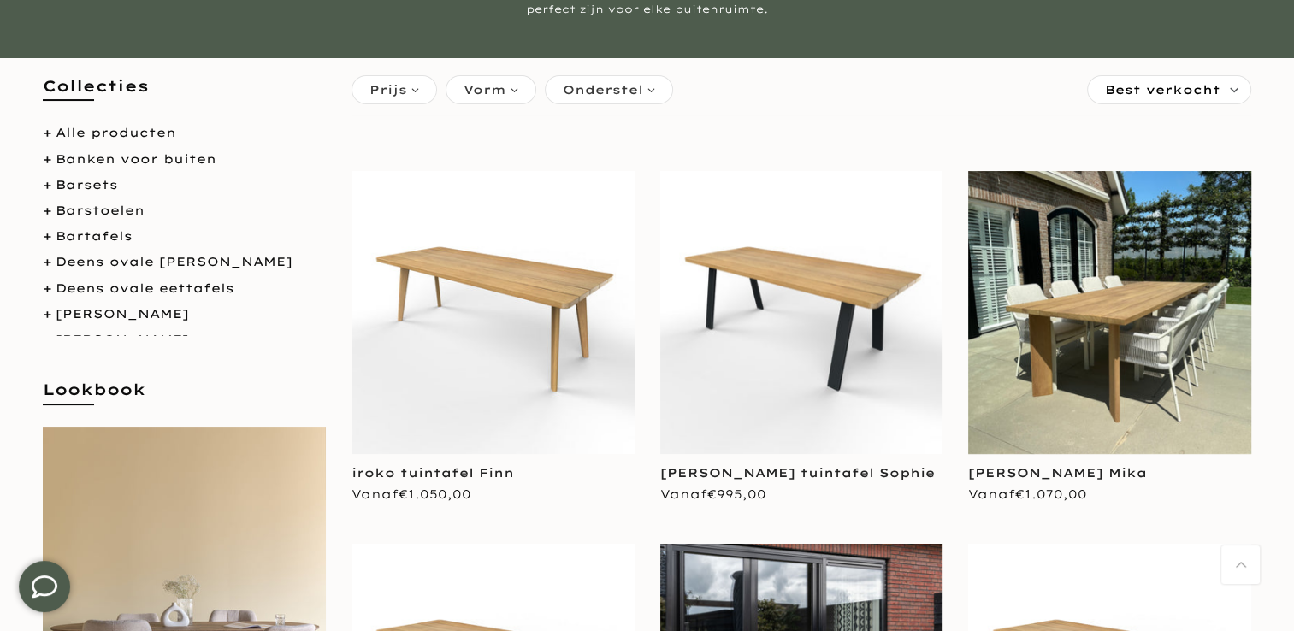
scroll to position [253, 0]
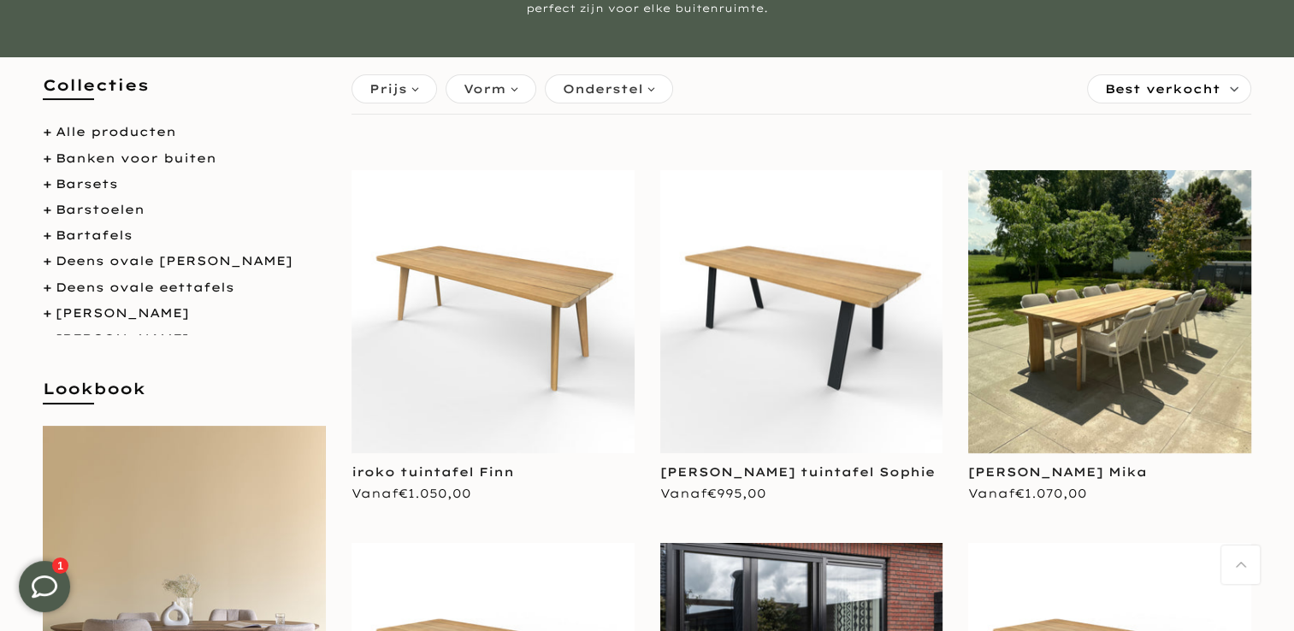
click at [1085, 334] on img at bounding box center [1109, 311] width 283 height 283
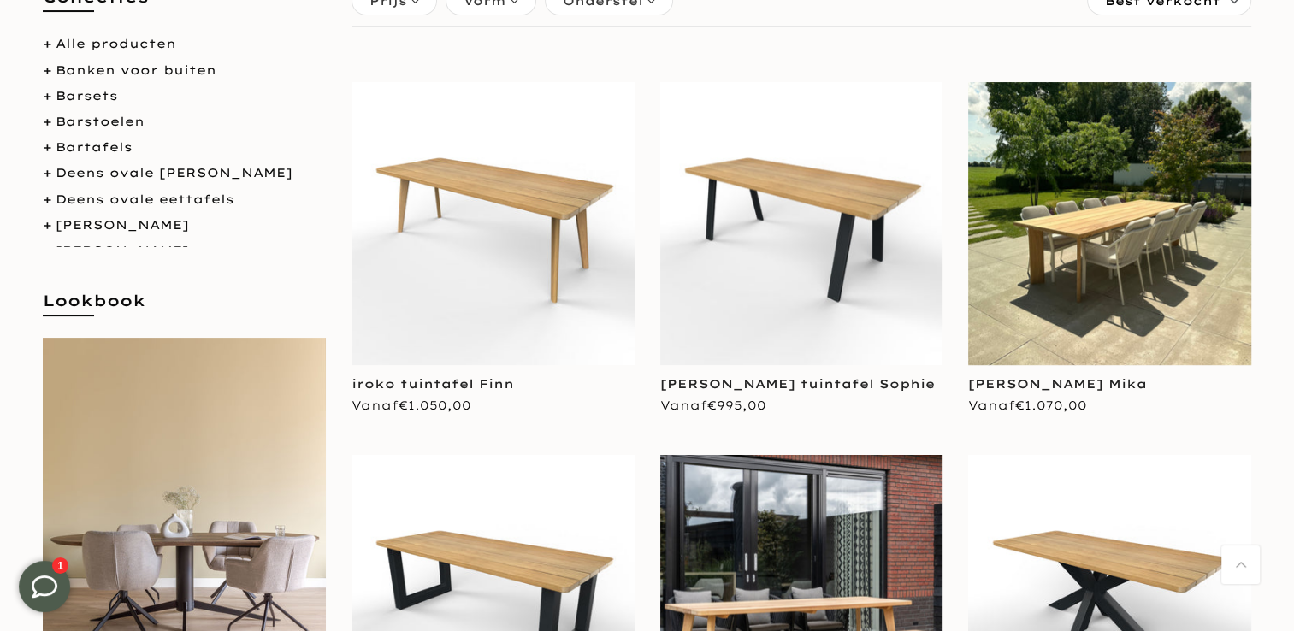
scroll to position [339, 0]
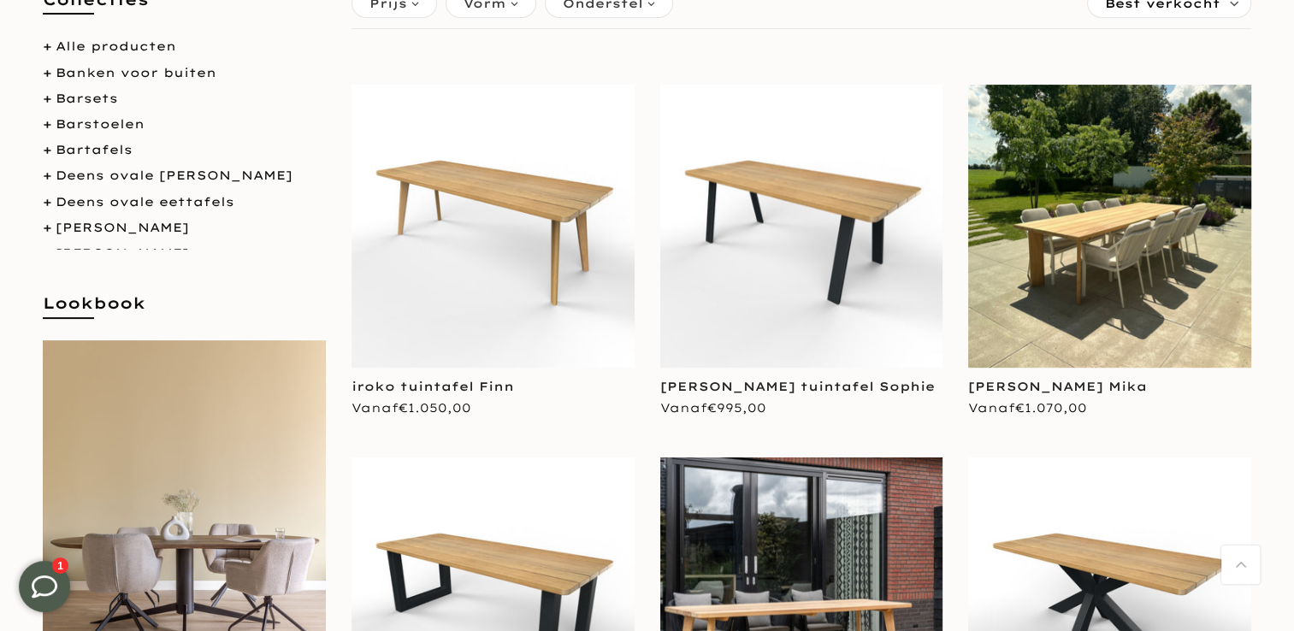
click at [1146, 269] on img at bounding box center [1109, 226] width 283 height 283
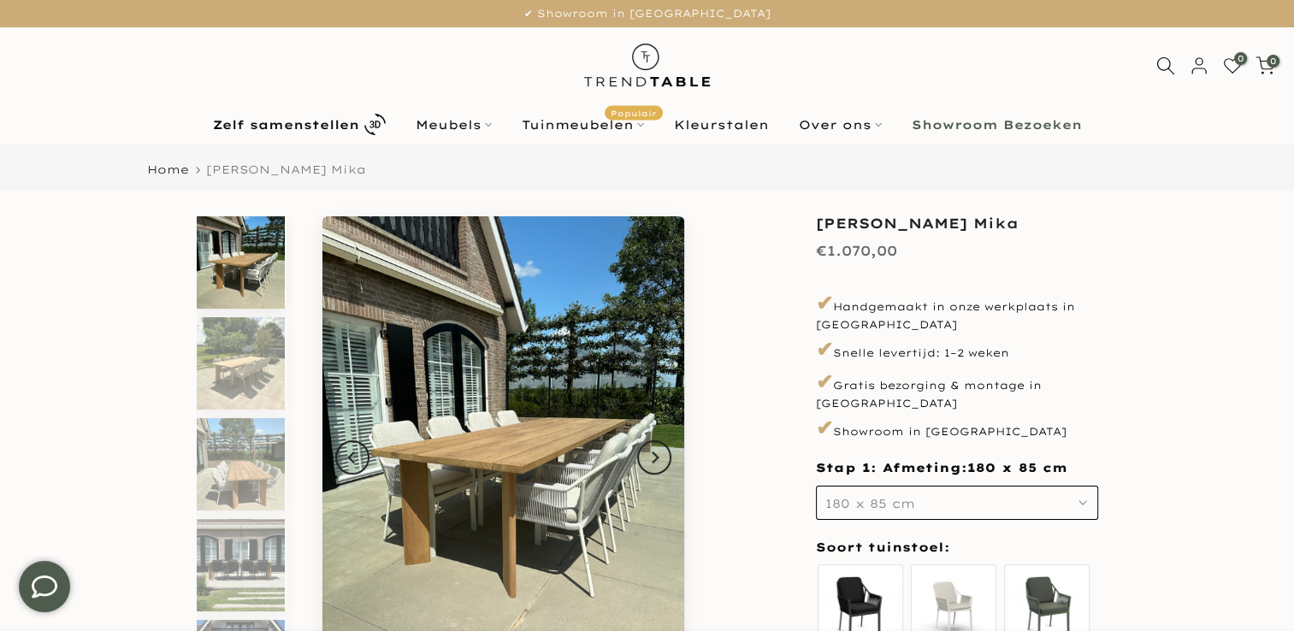
scroll to position [106, 0]
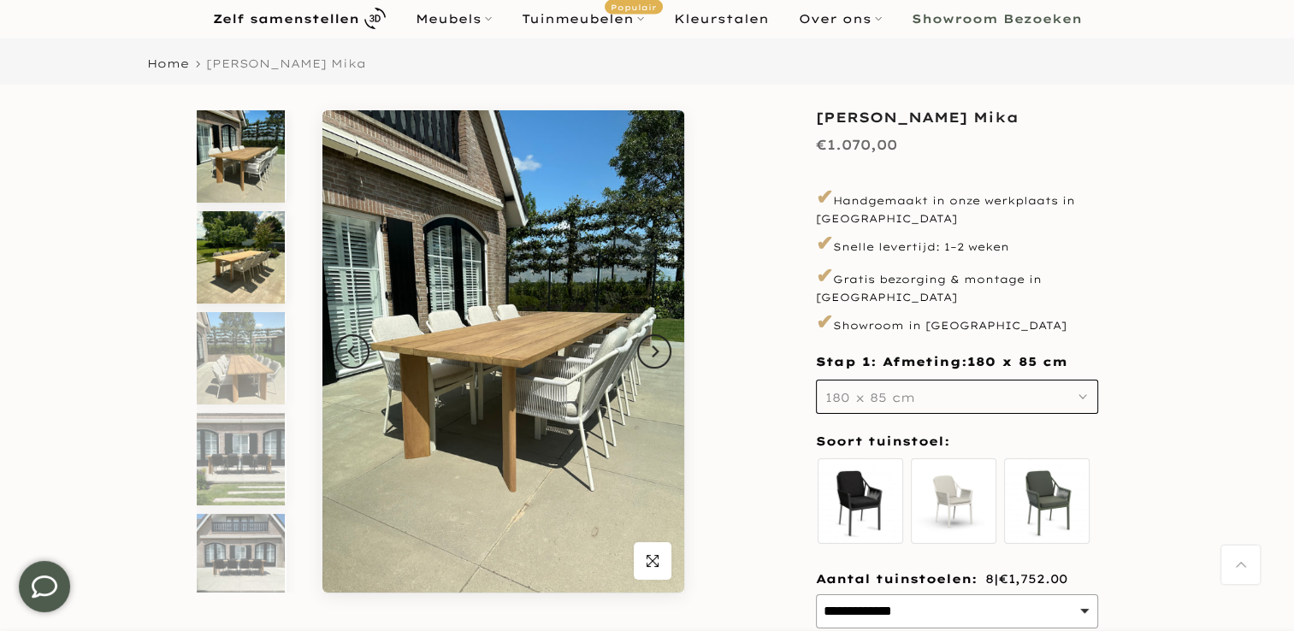
click at [218, 258] on img at bounding box center [241, 257] width 88 height 92
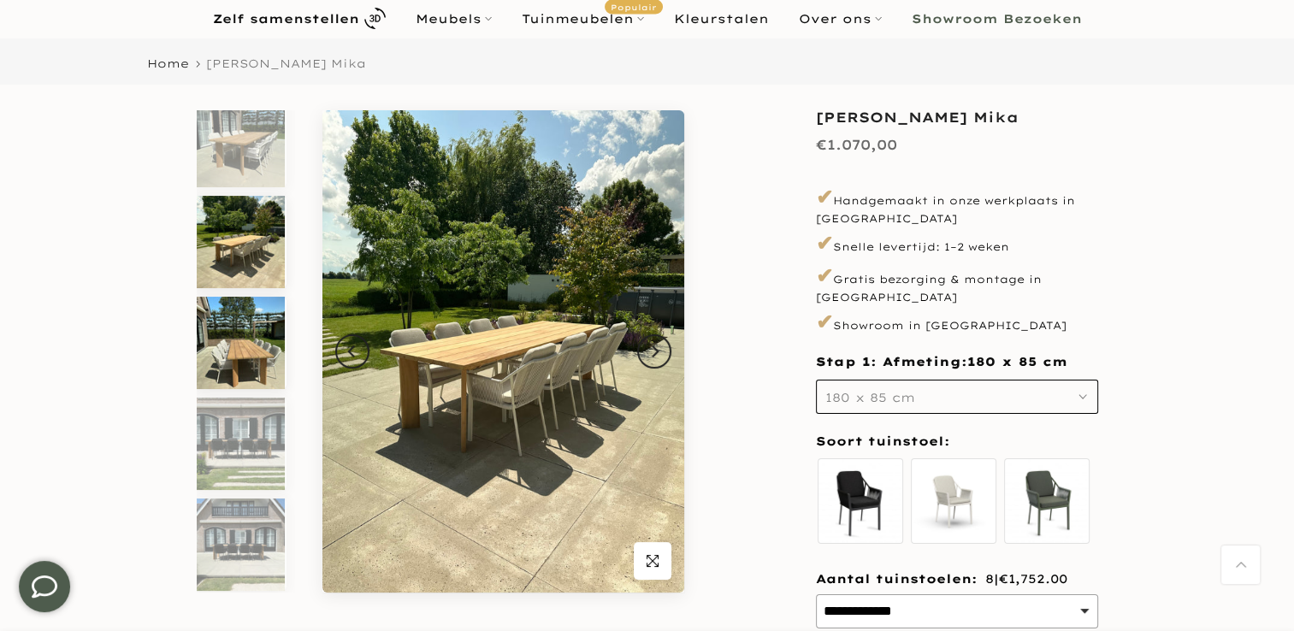
click at [236, 323] on img at bounding box center [241, 343] width 88 height 92
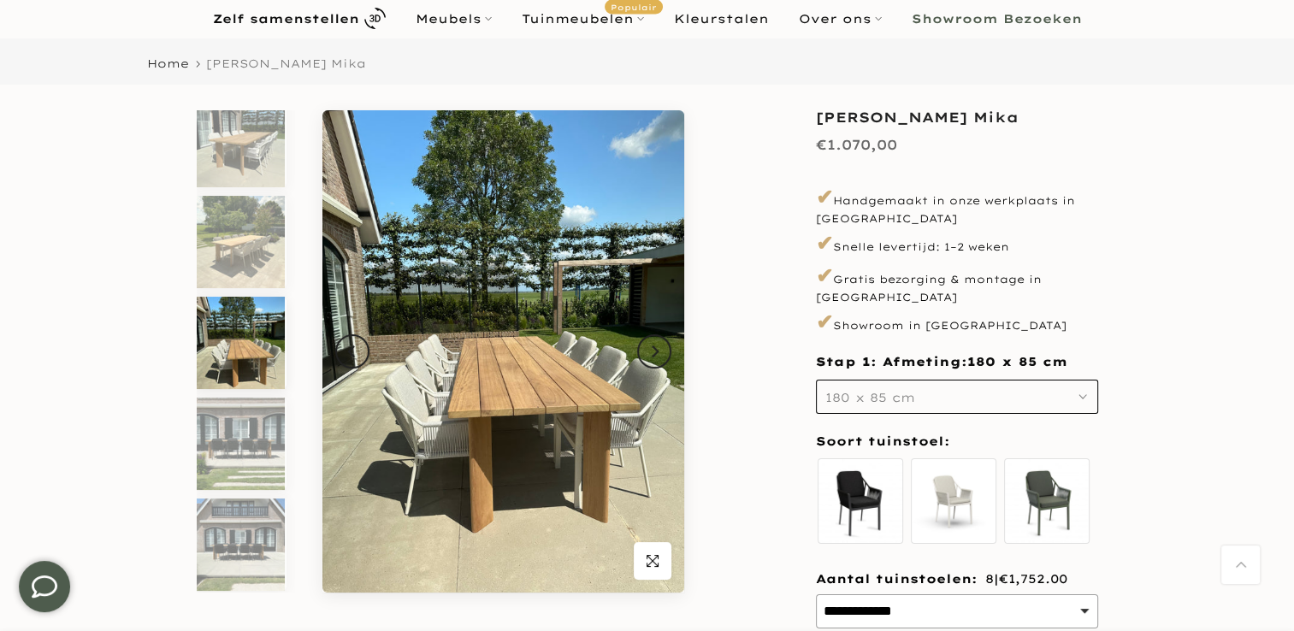
scroll to position [116, 0]
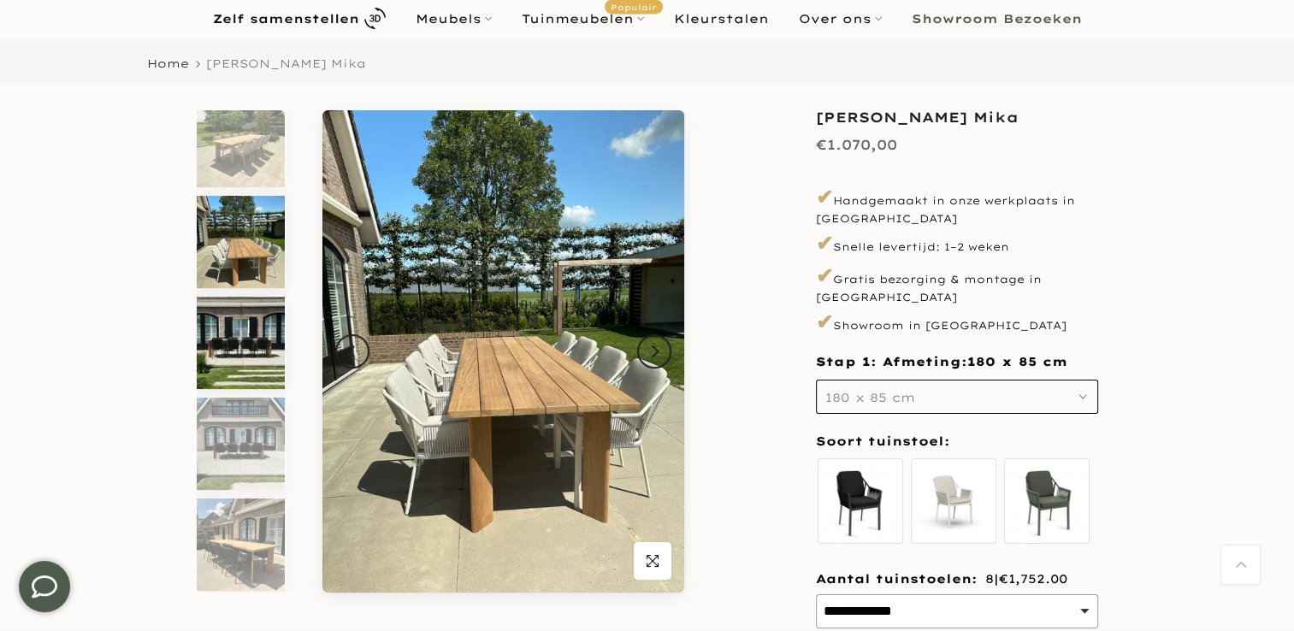
click at [236, 343] on img at bounding box center [241, 343] width 88 height 92
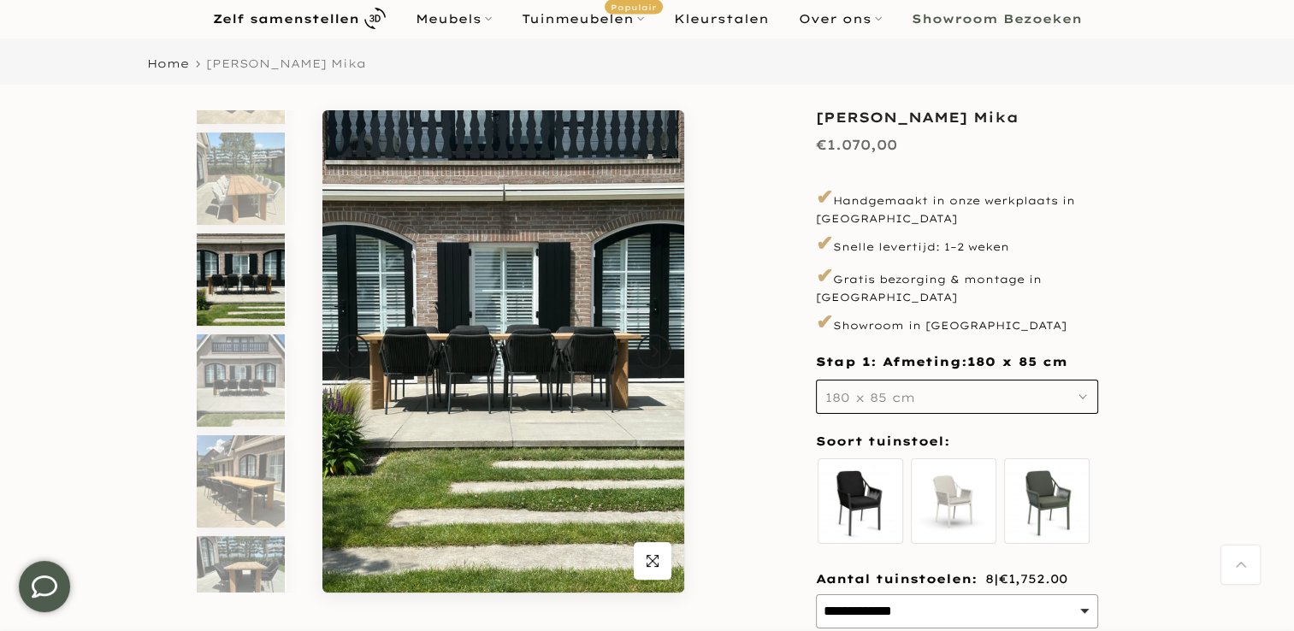
scroll to position [217, 0]
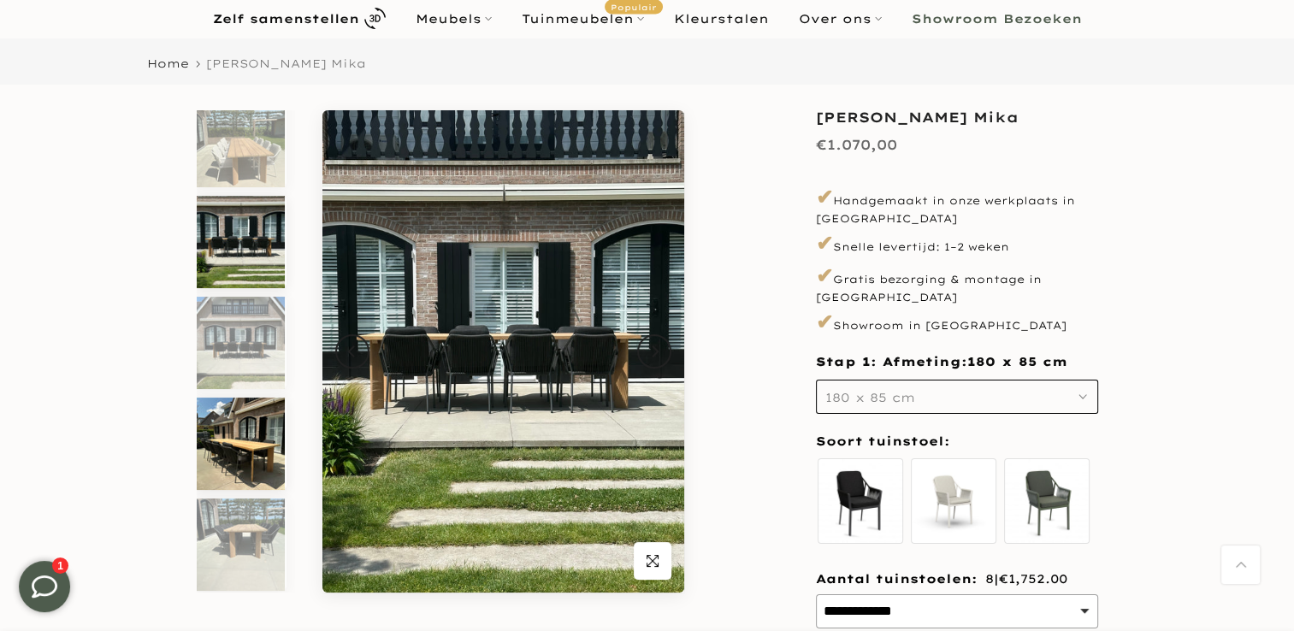
click at [240, 437] on img at bounding box center [241, 444] width 88 height 92
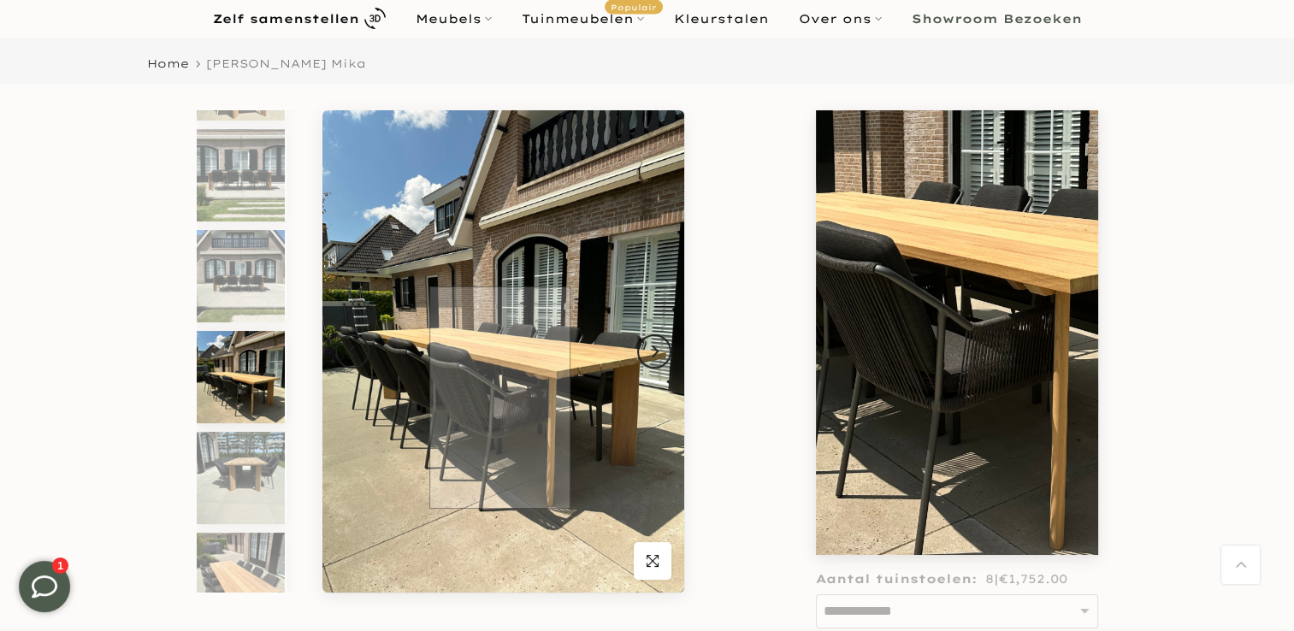
scroll to position [341, 0]
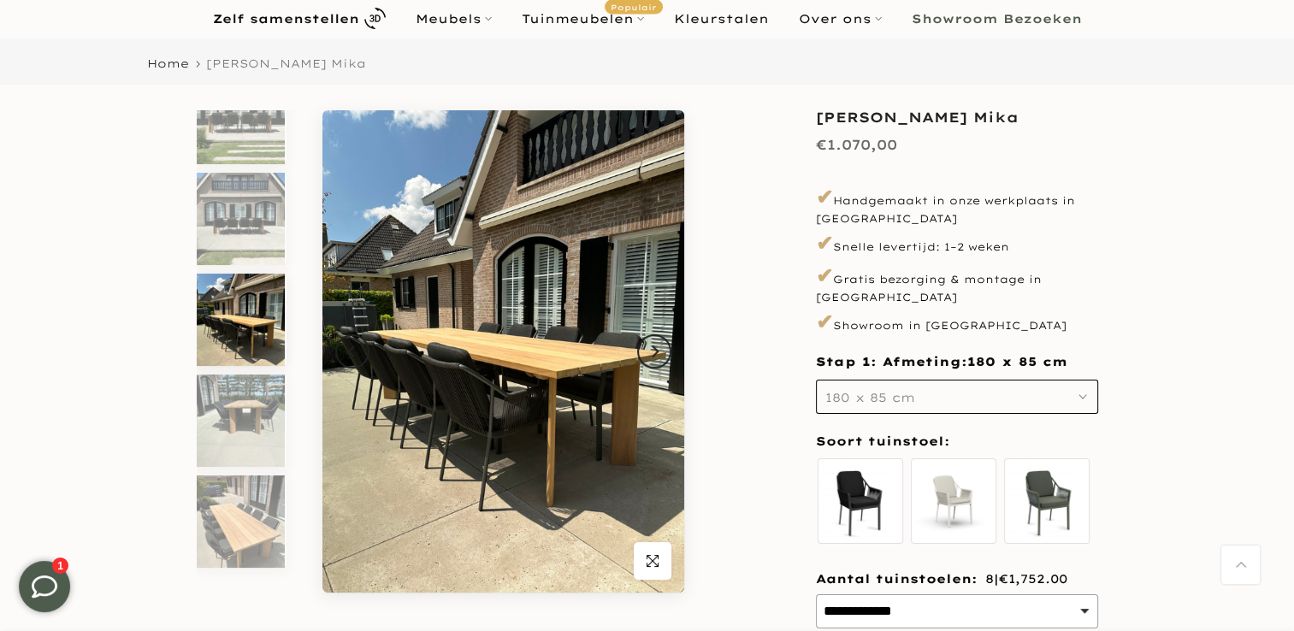
click at [1000, 387] on button "180 x 85 cm" at bounding box center [957, 397] width 282 height 34
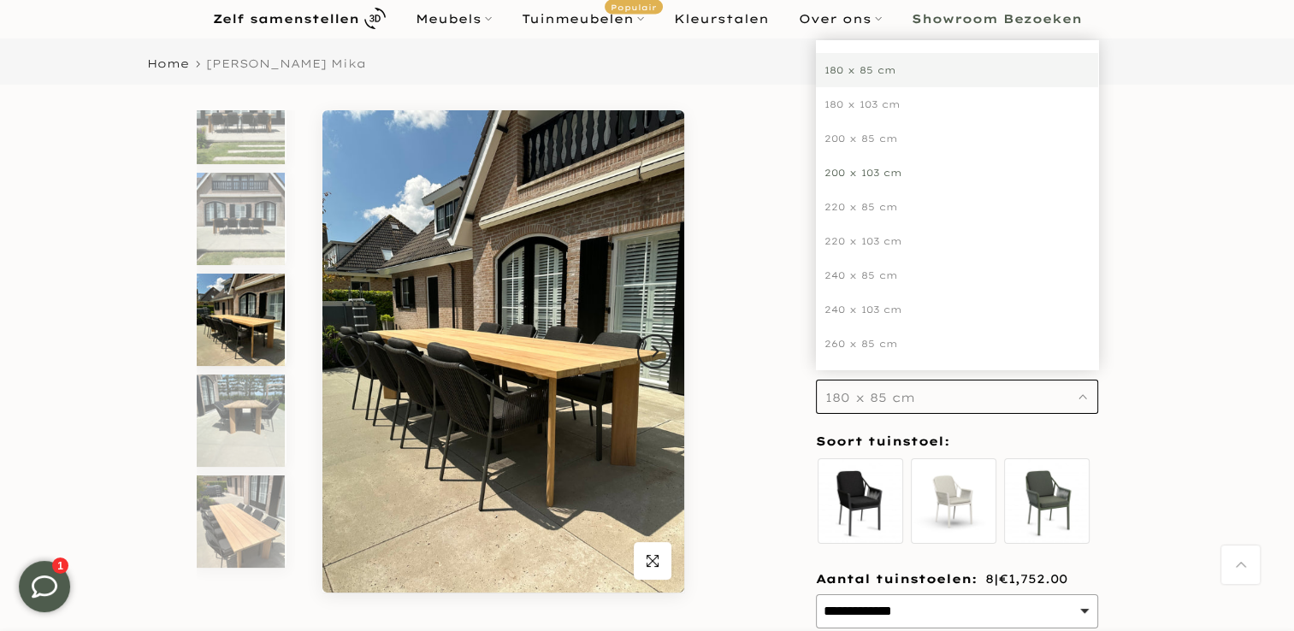
click at [899, 156] on div "200 x 103 cm" at bounding box center [957, 173] width 282 height 34
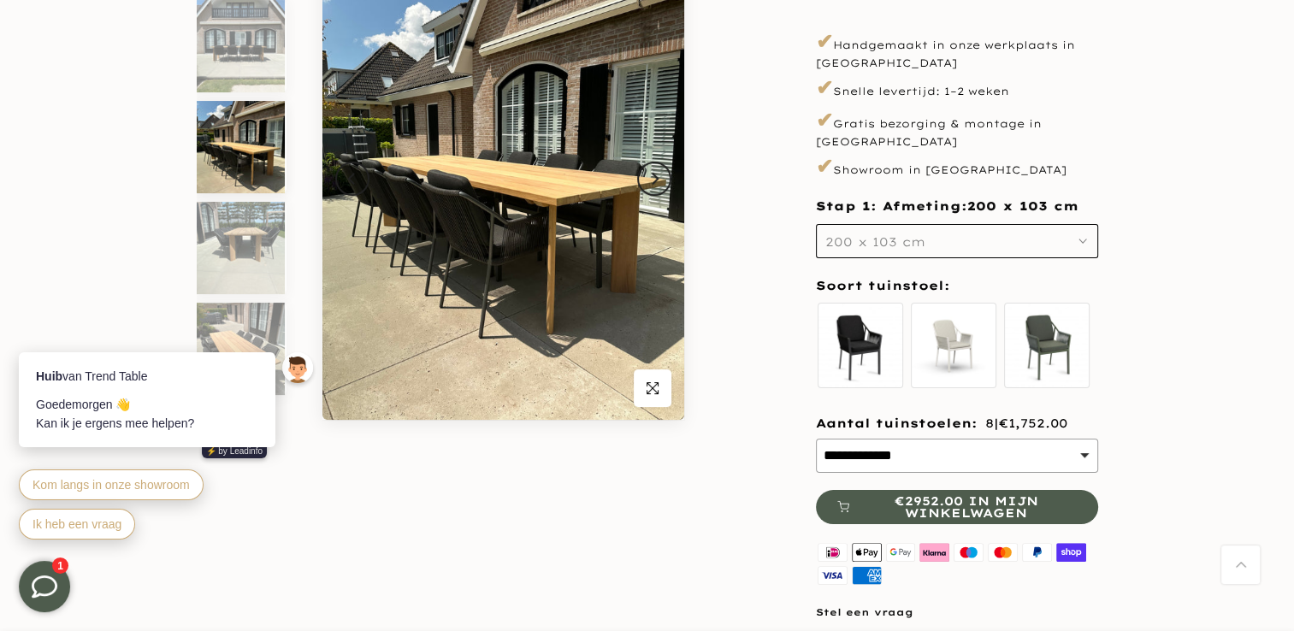
scroll to position [280, 0]
click at [1038, 439] on select "**********" at bounding box center [957, 455] width 282 height 34
select select "**********"
click at [816, 438] on select "**********" at bounding box center [957, 455] width 282 height 34
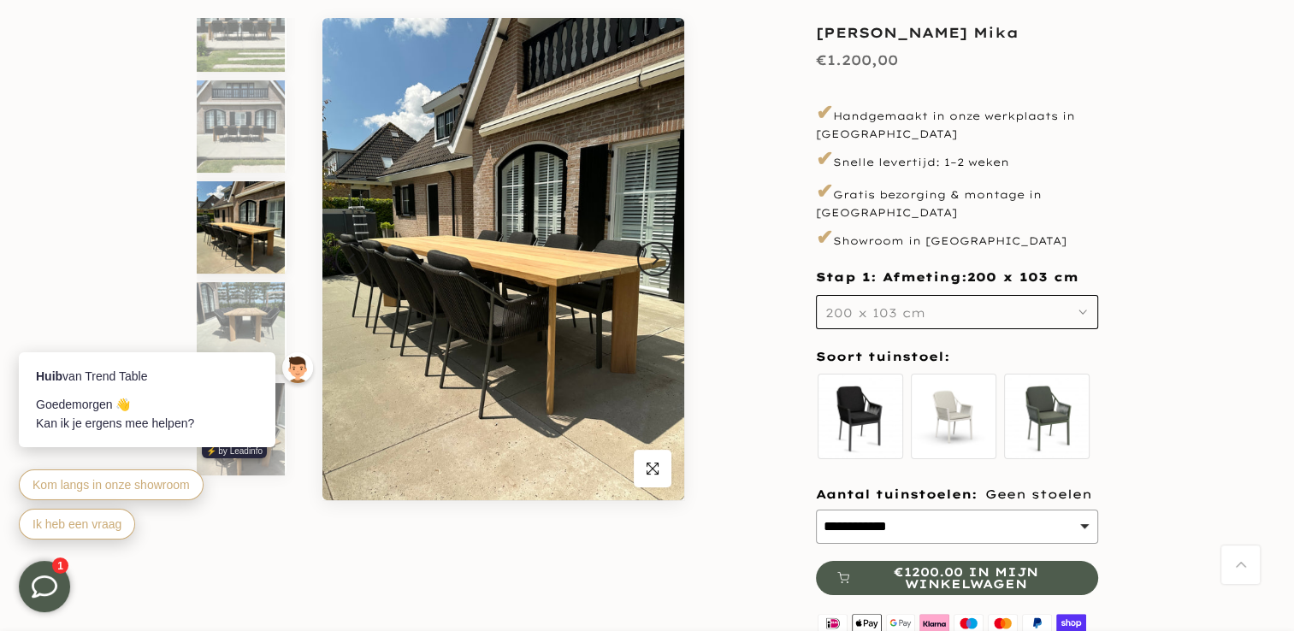
scroll to position [198, 0]
click at [654, 259] on icon "Next" at bounding box center [655, 259] width 7 height 12
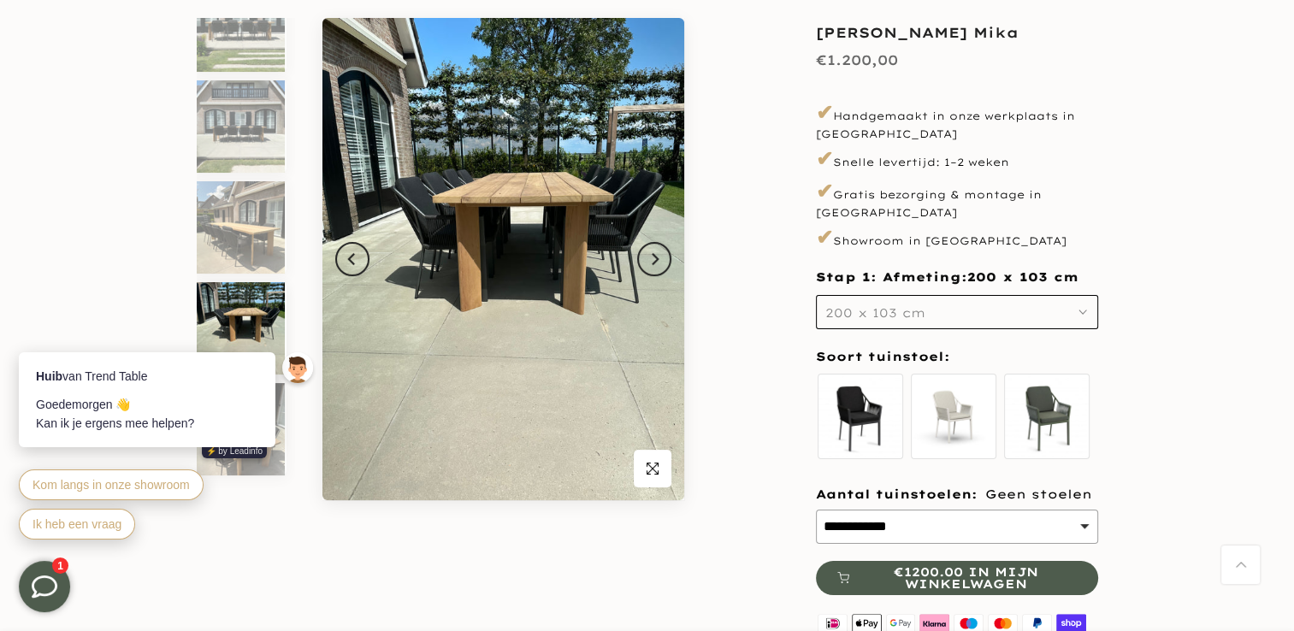
click at [897, 305] on span "200 x 103 cm" at bounding box center [875, 312] width 100 height 15
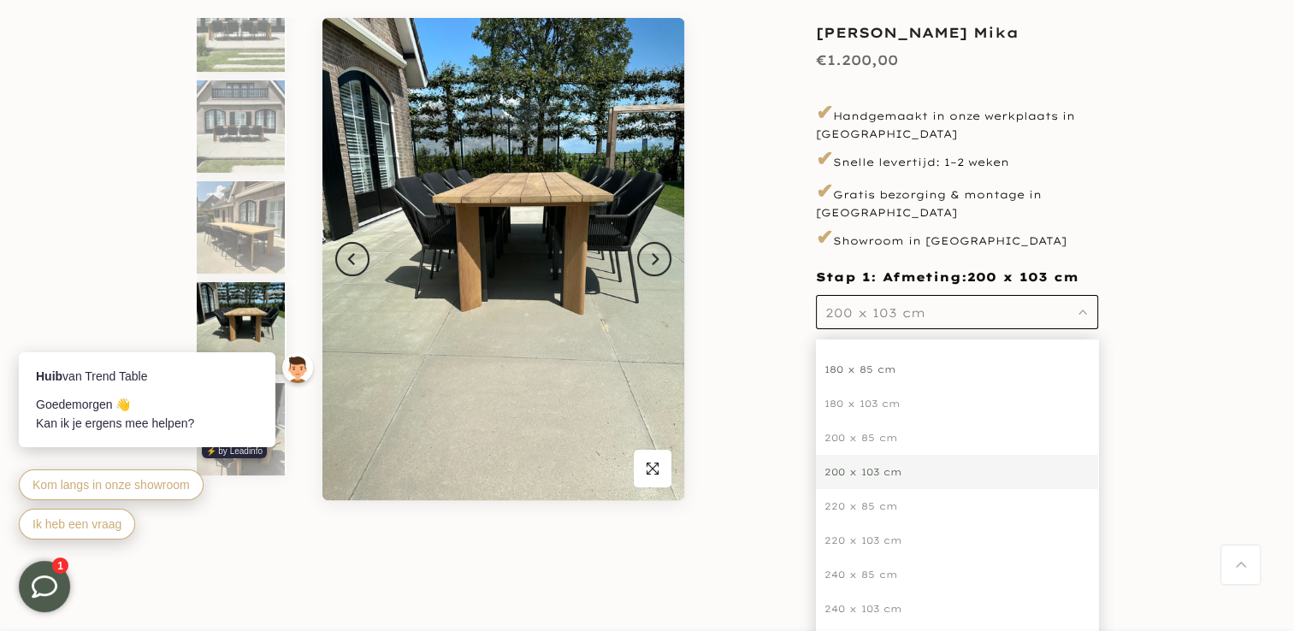
click at [855, 355] on div "180 x 85 cm" at bounding box center [957, 369] width 282 height 34
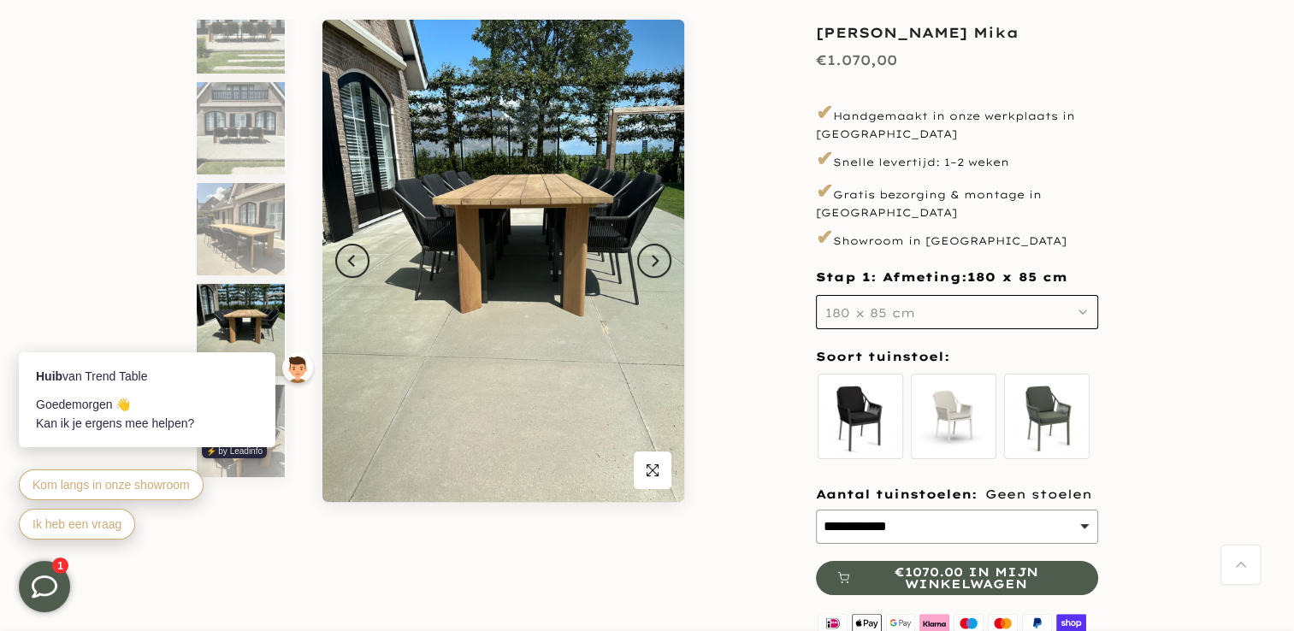
scroll to position [194, 0]
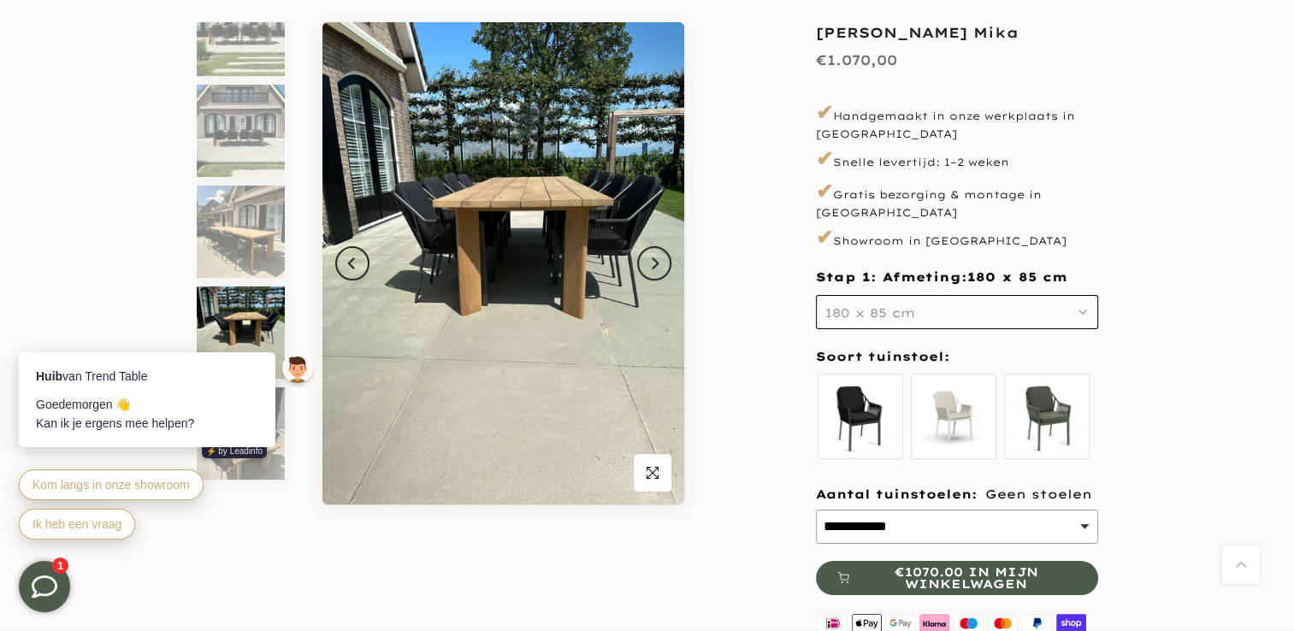
click at [917, 571] on span "€1070.00 in mijn winkelwagen" at bounding box center [966, 578] width 220 height 24
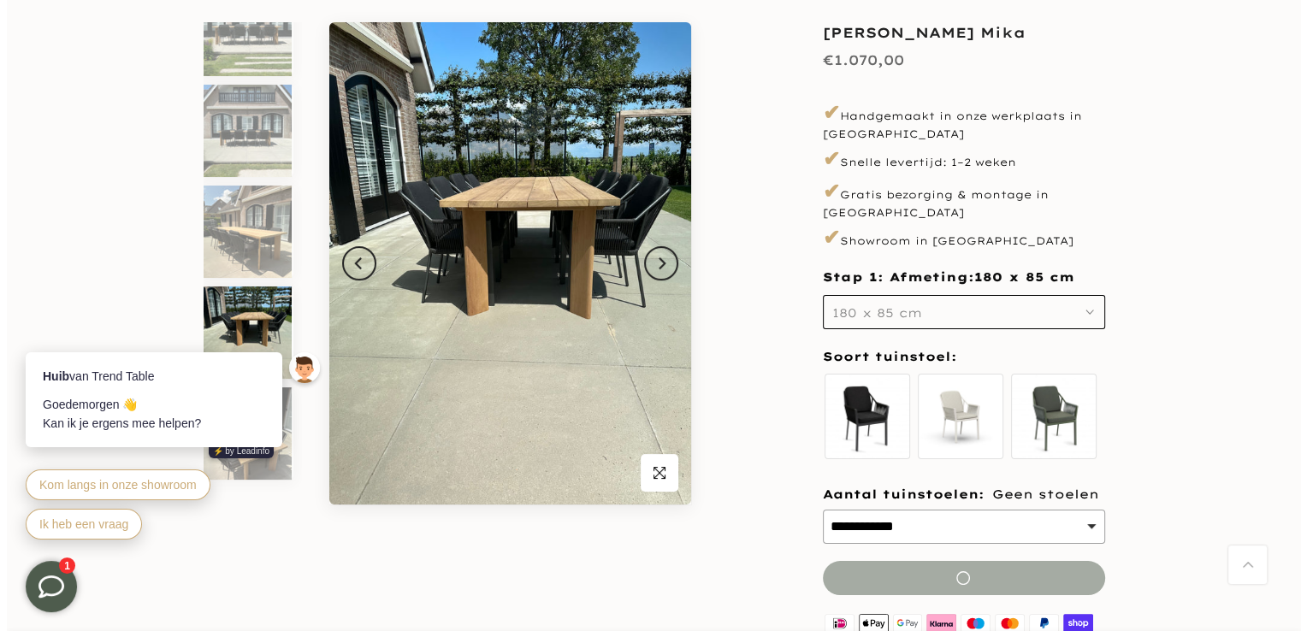
scroll to position [0, 0]
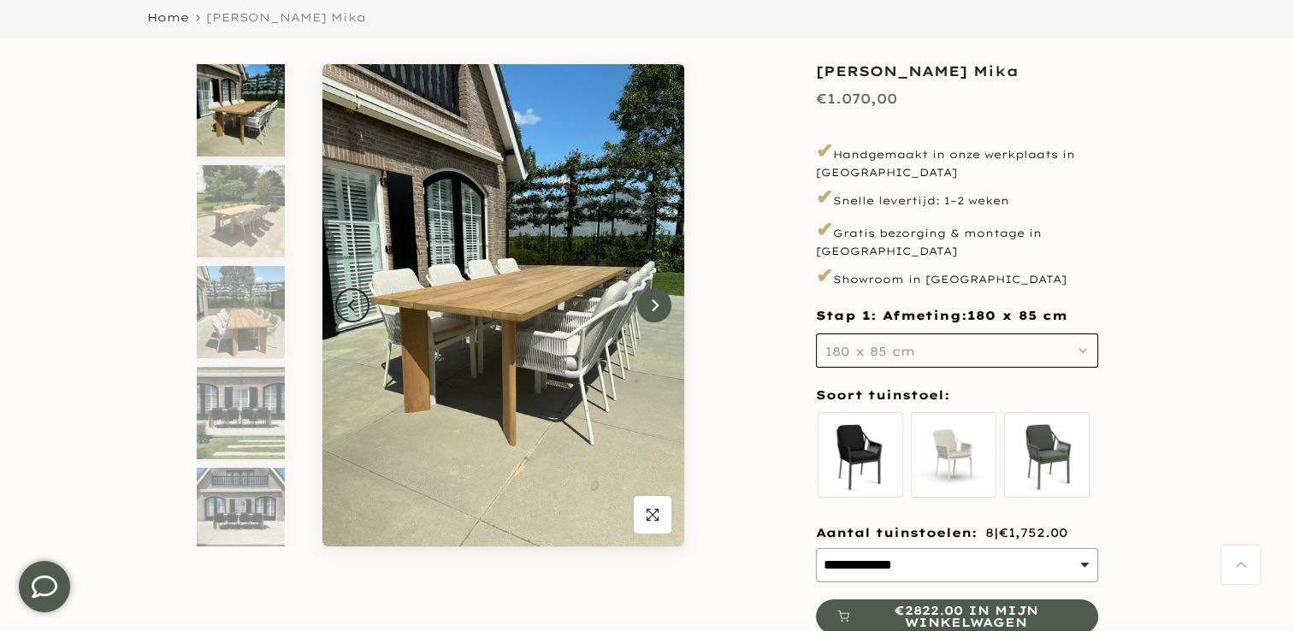
click at [653, 313] on button "Next" at bounding box center [654, 305] width 34 height 34
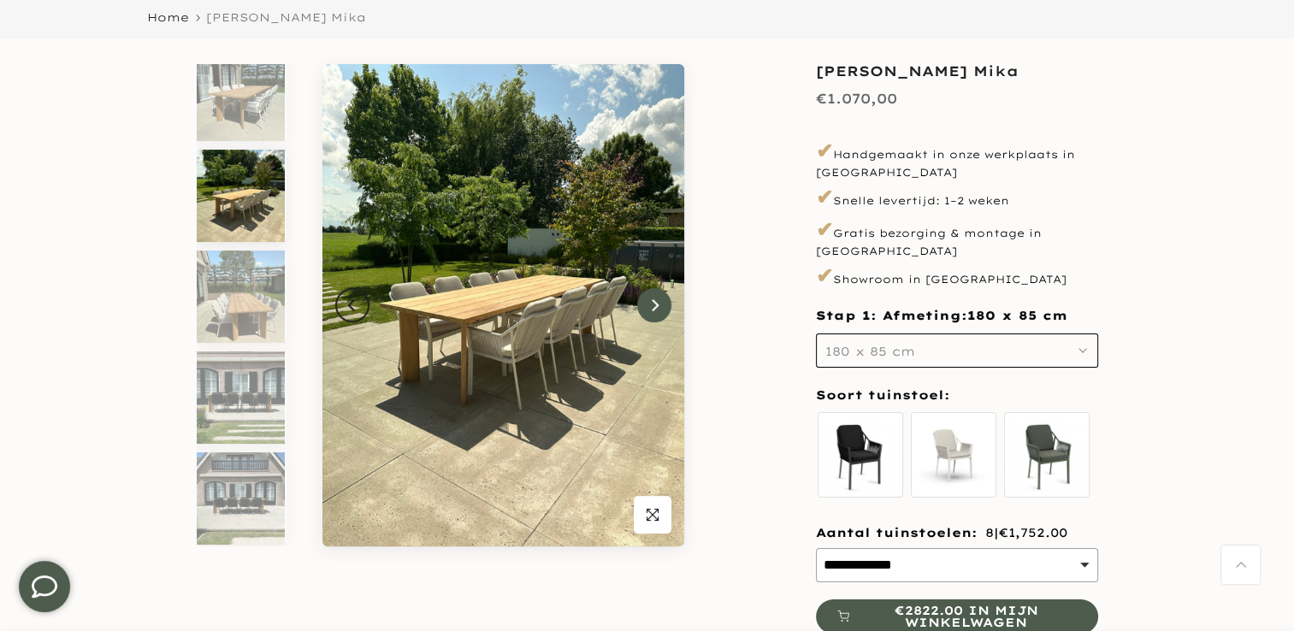
click at [653, 313] on button "Next" at bounding box center [654, 305] width 34 height 34
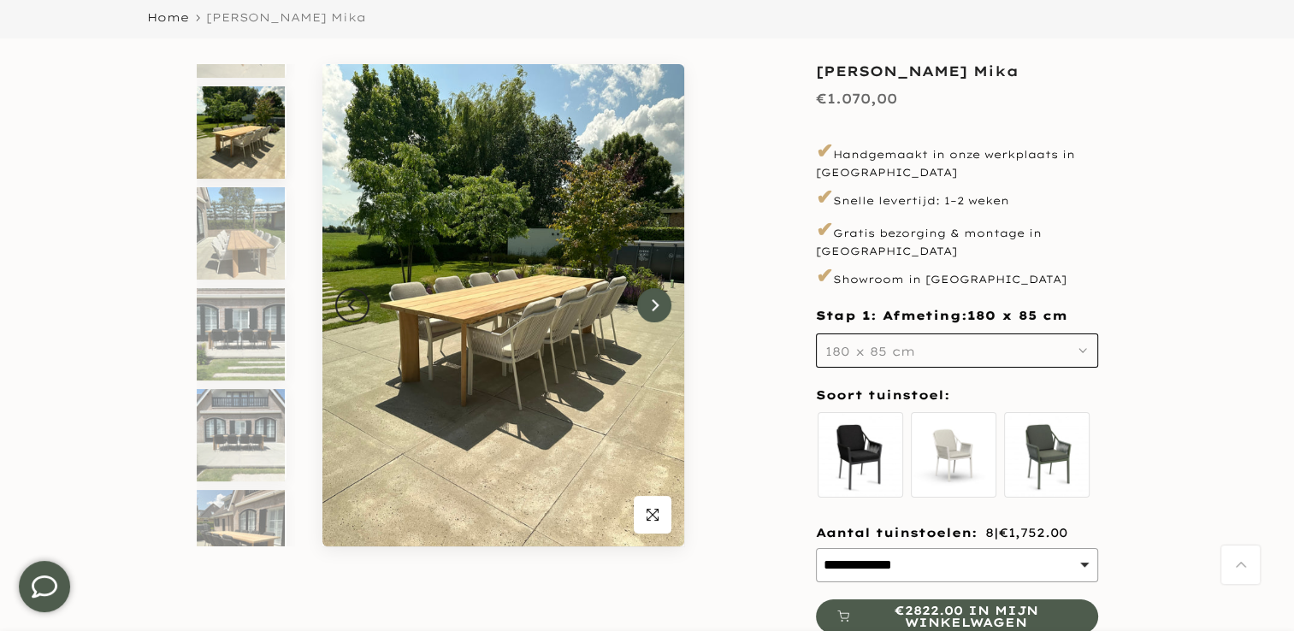
scroll to position [116, 0]
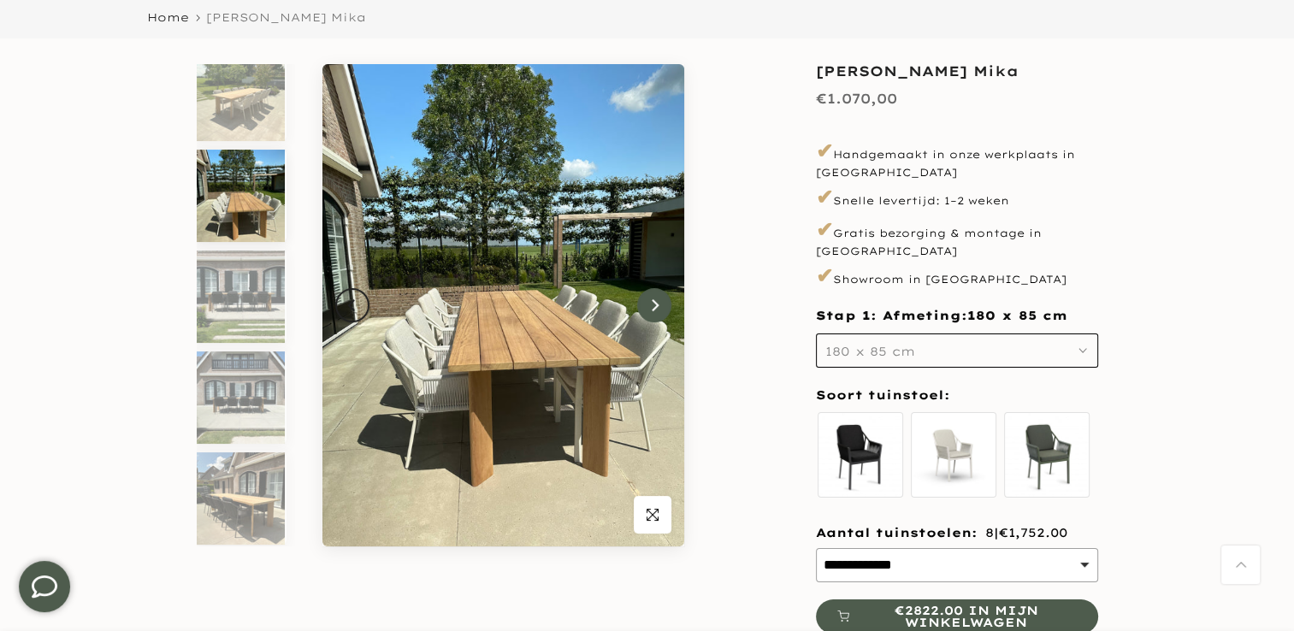
click at [653, 313] on button "Next" at bounding box center [654, 305] width 34 height 34
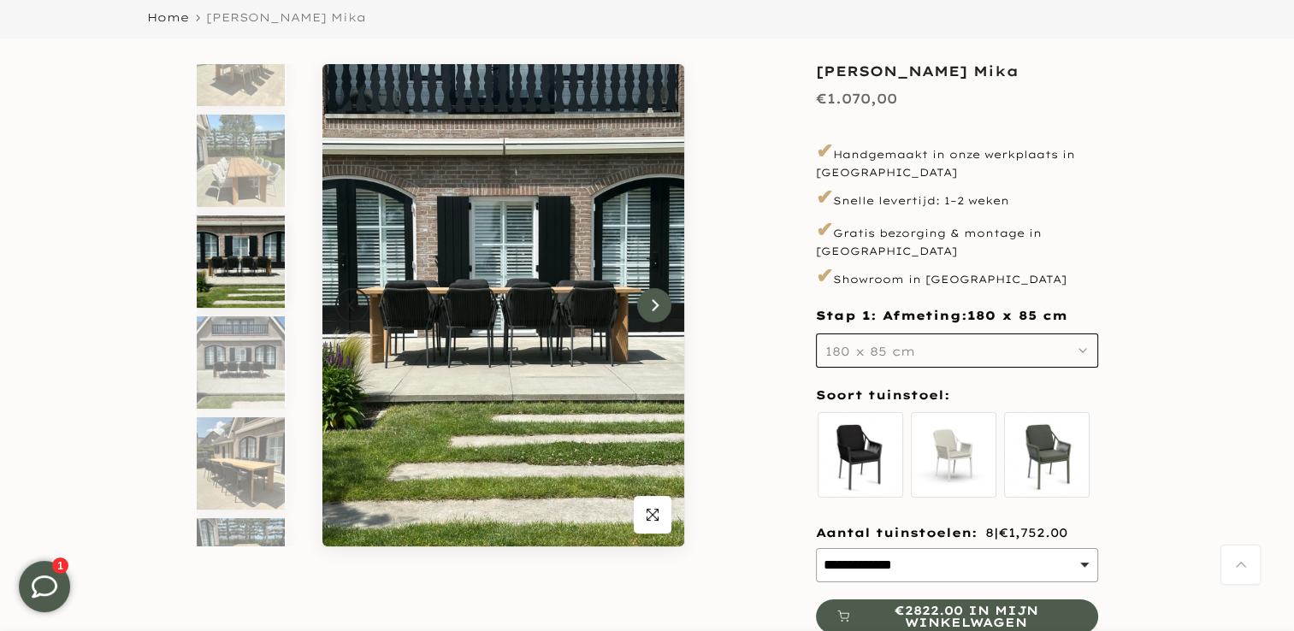
scroll to position [217, 0]
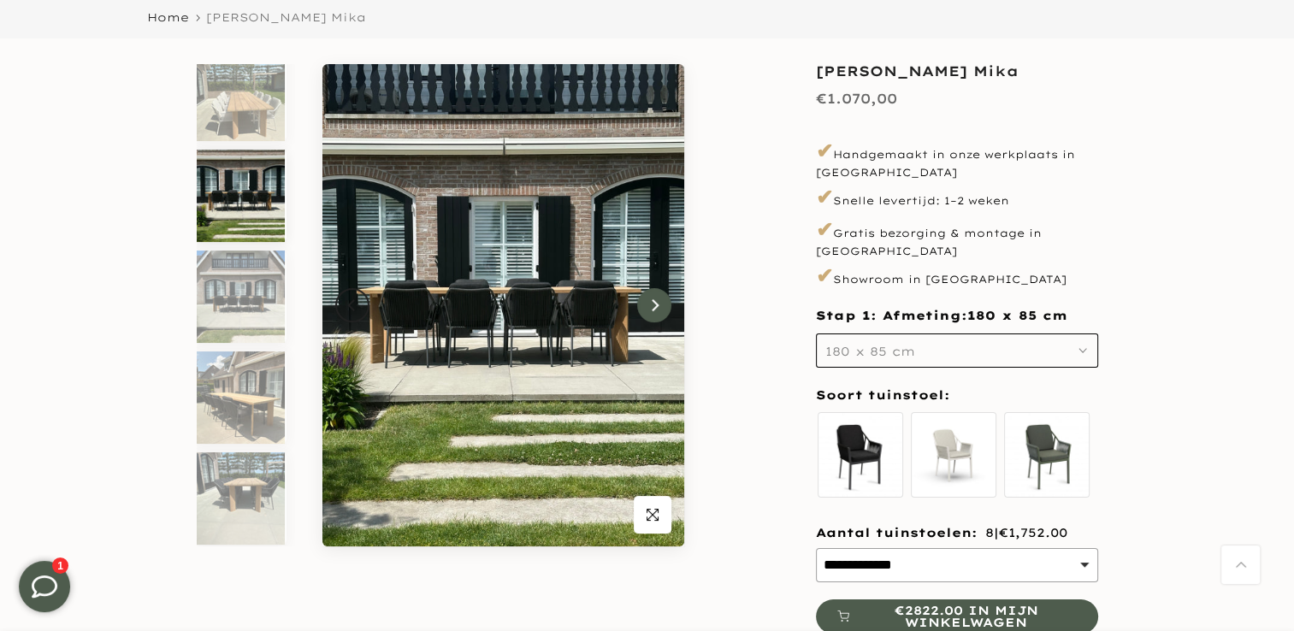
click at [653, 313] on button "Next" at bounding box center [654, 305] width 34 height 34
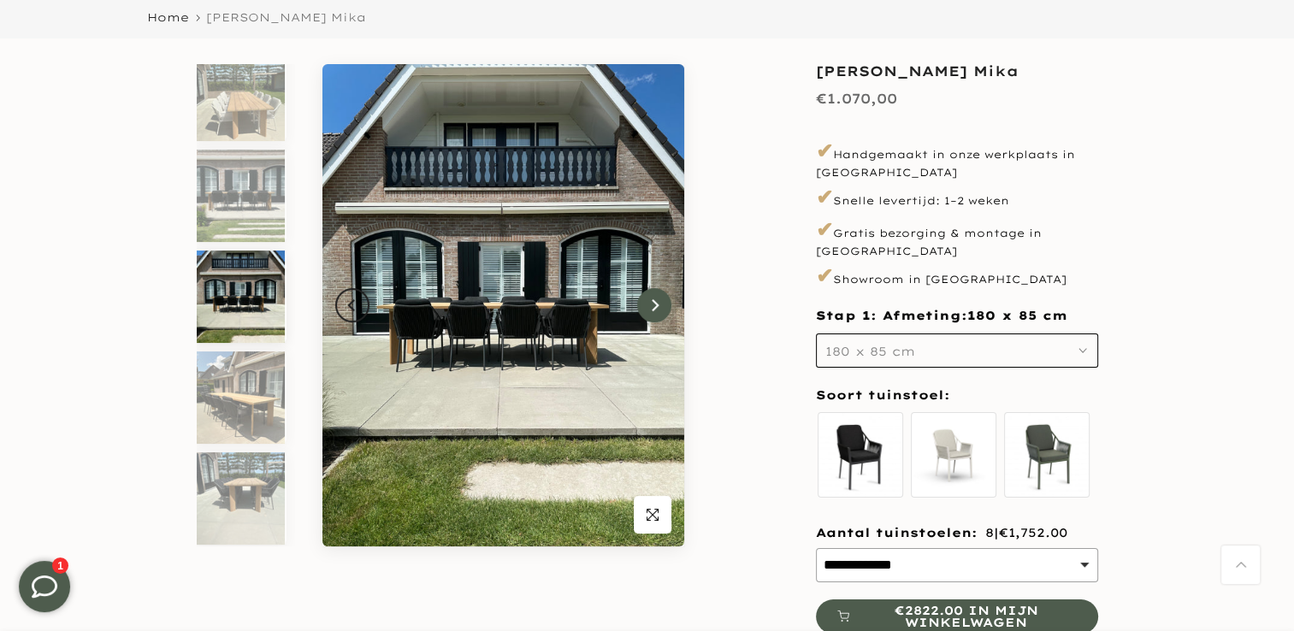
scroll to position [318, 0]
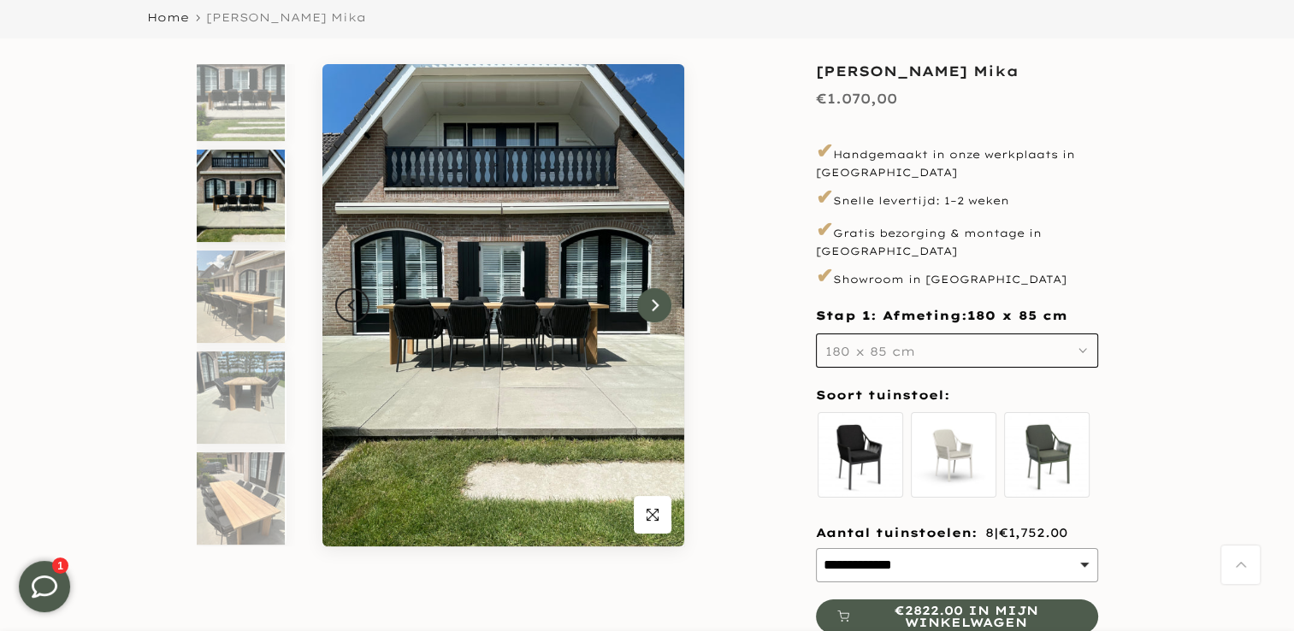
click at [653, 313] on button "Next" at bounding box center [654, 305] width 34 height 34
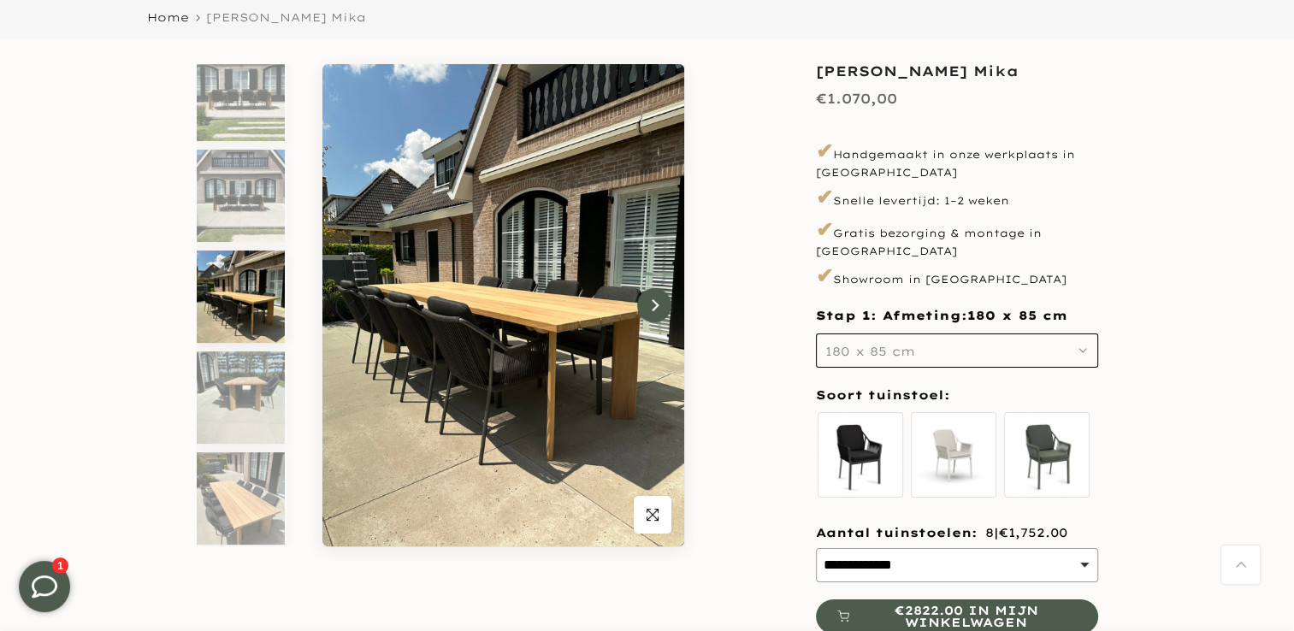
scroll to position [341, 0]
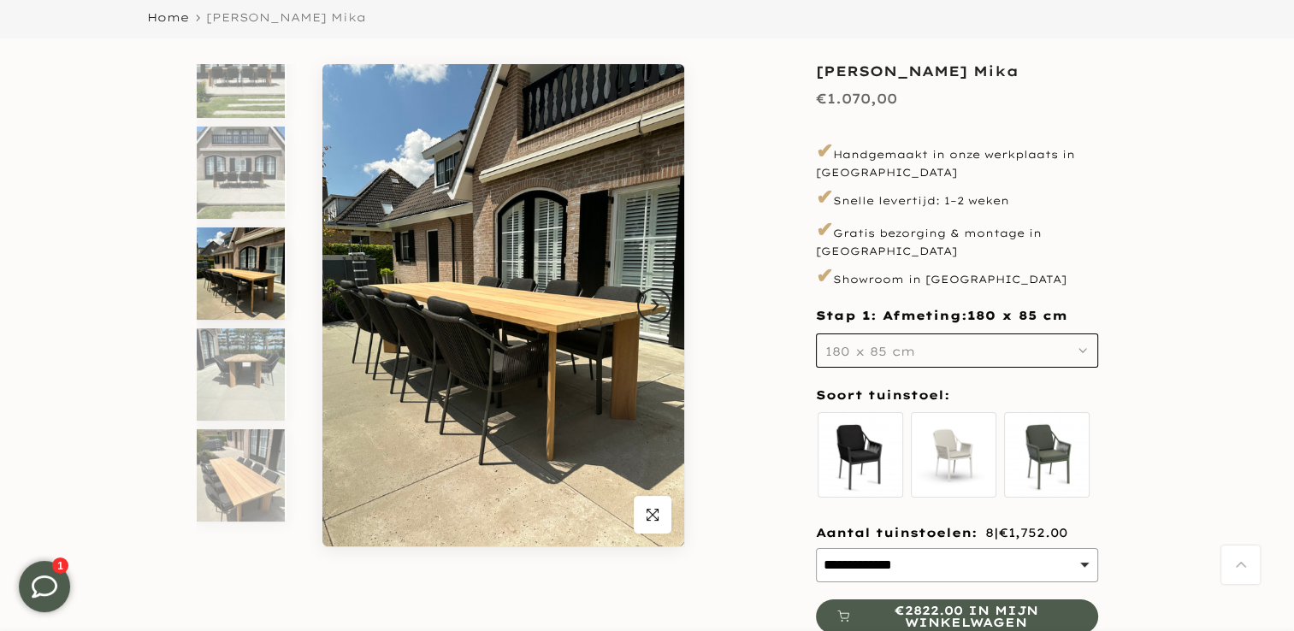
click at [875, 551] on select "**********" at bounding box center [957, 565] width 282 height 34
select select "**********"
click at [816, 548] on select "**********" at bounding box center [957, 565] width 282 height 34
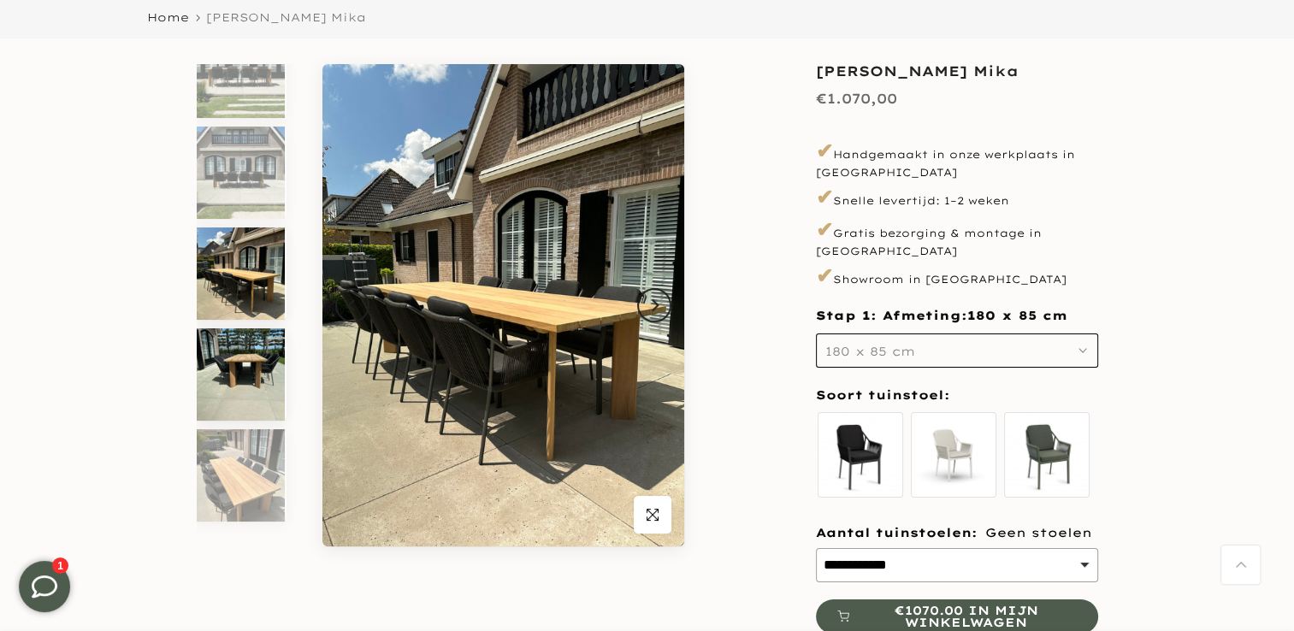
click at [271, 385] on img at bounding box center [241, 374] width 88 height 92
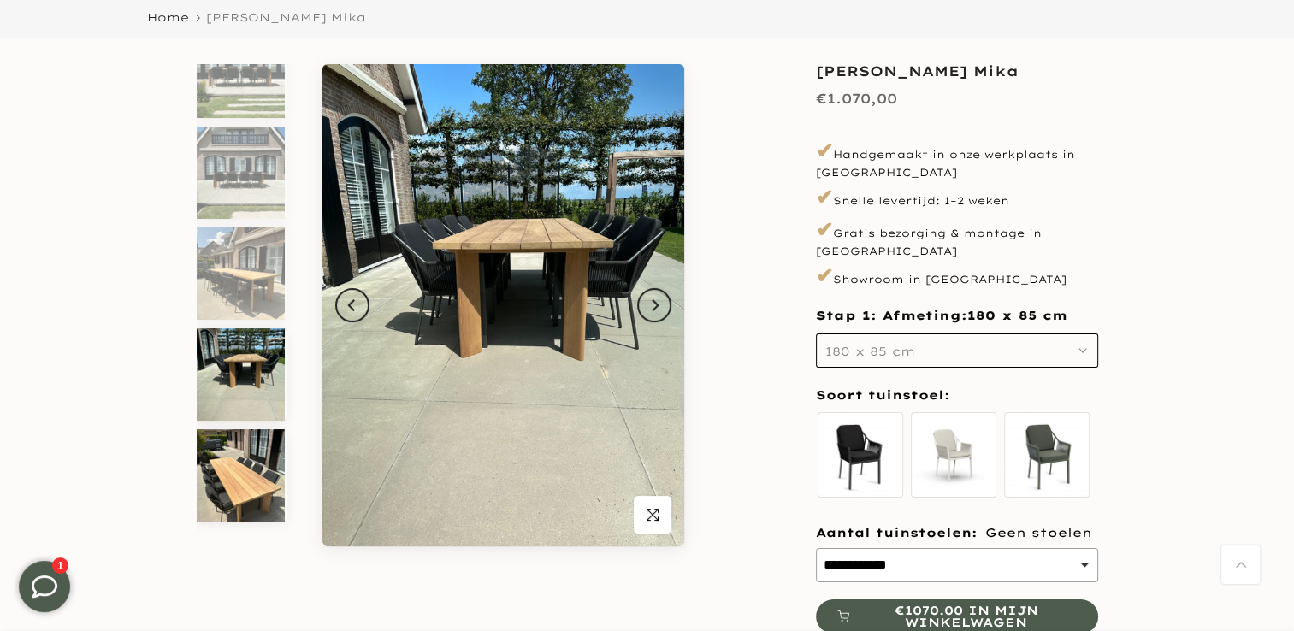
click at [249, 448] on img at bounding box center [241, 475] width 88 height 92
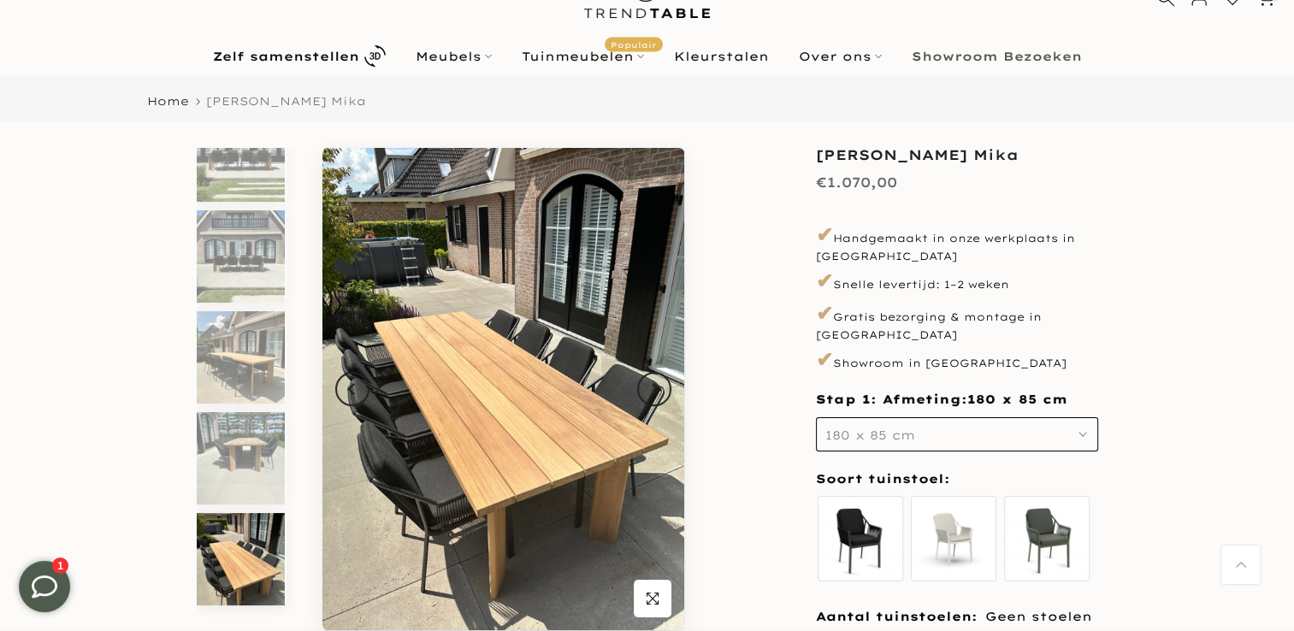
scroll to position [0, 0]
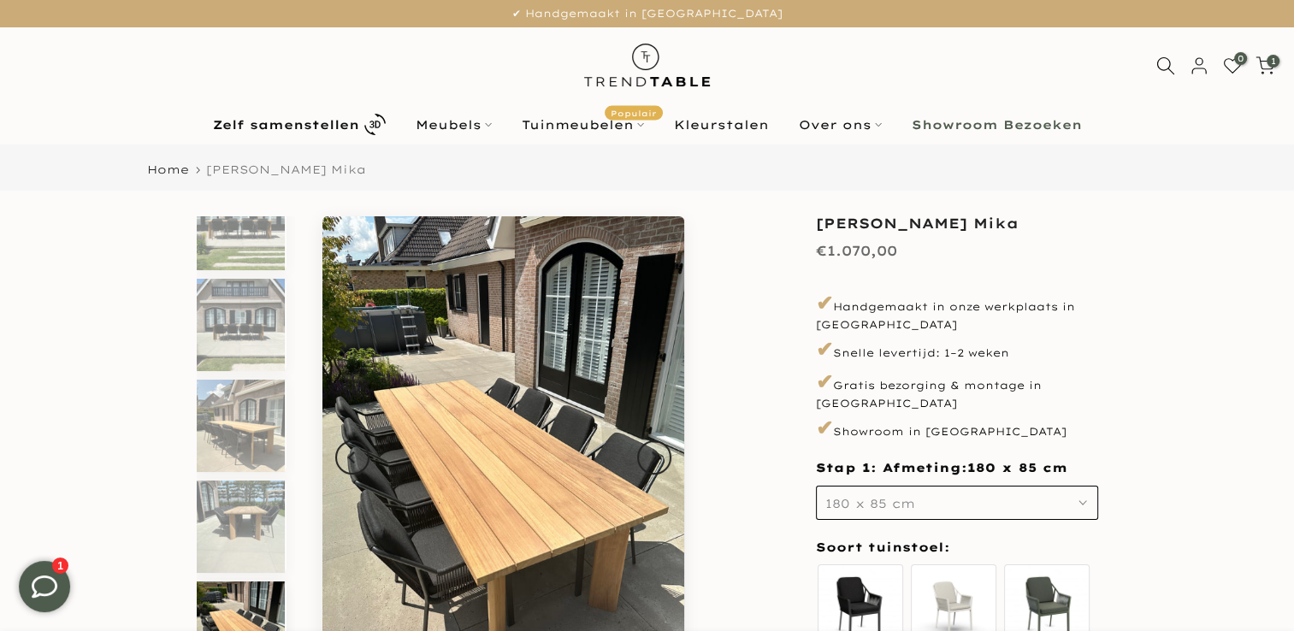
click at [985, 488] on button "180 x 85 cm" at bounding box center [957, 503] width 282 height 34
